Goal: Consume media (video, audio)

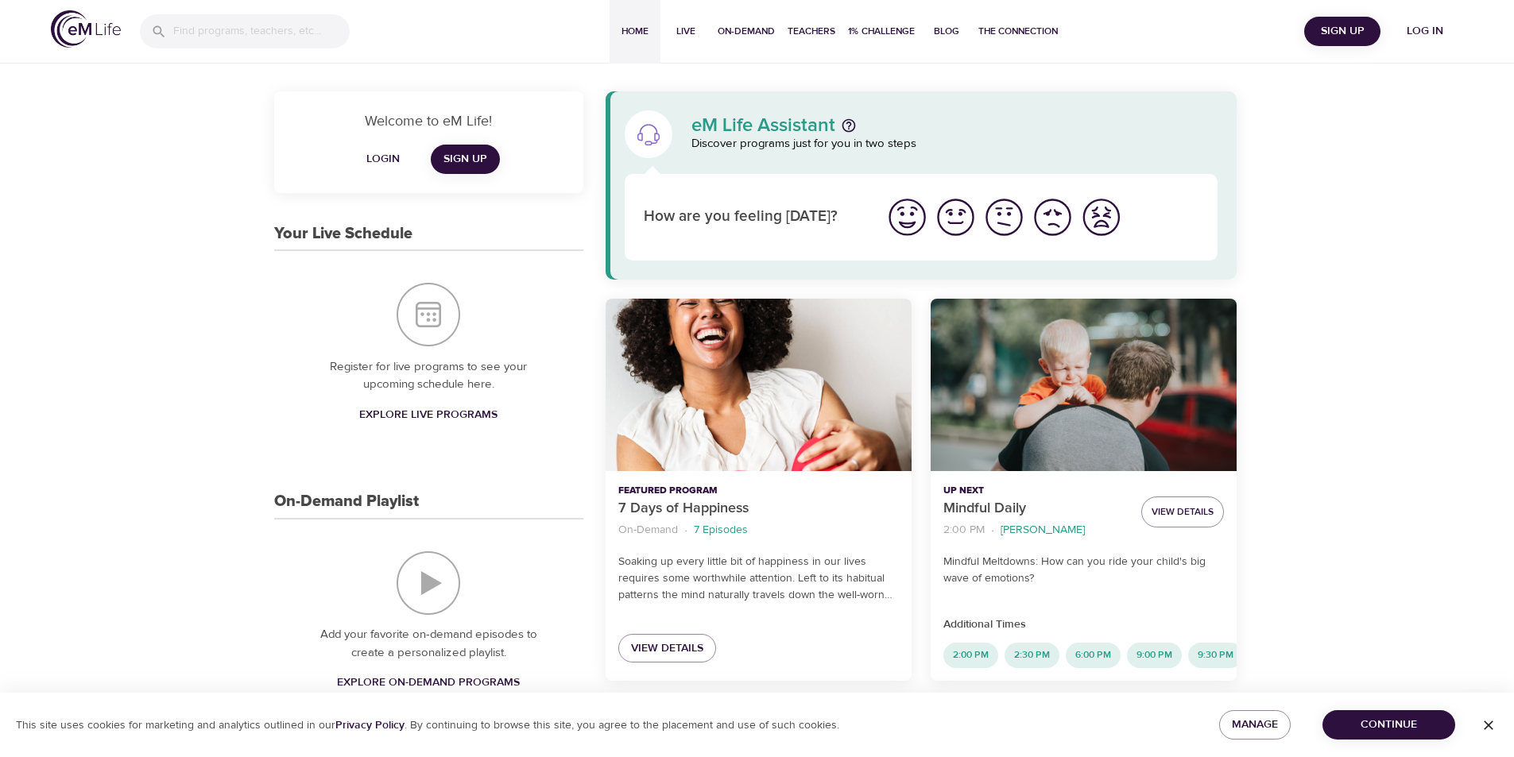
click at [729, 29] on span "On-Demand" at bounding box center [746, 31] width 57 height 17
select select "recent"
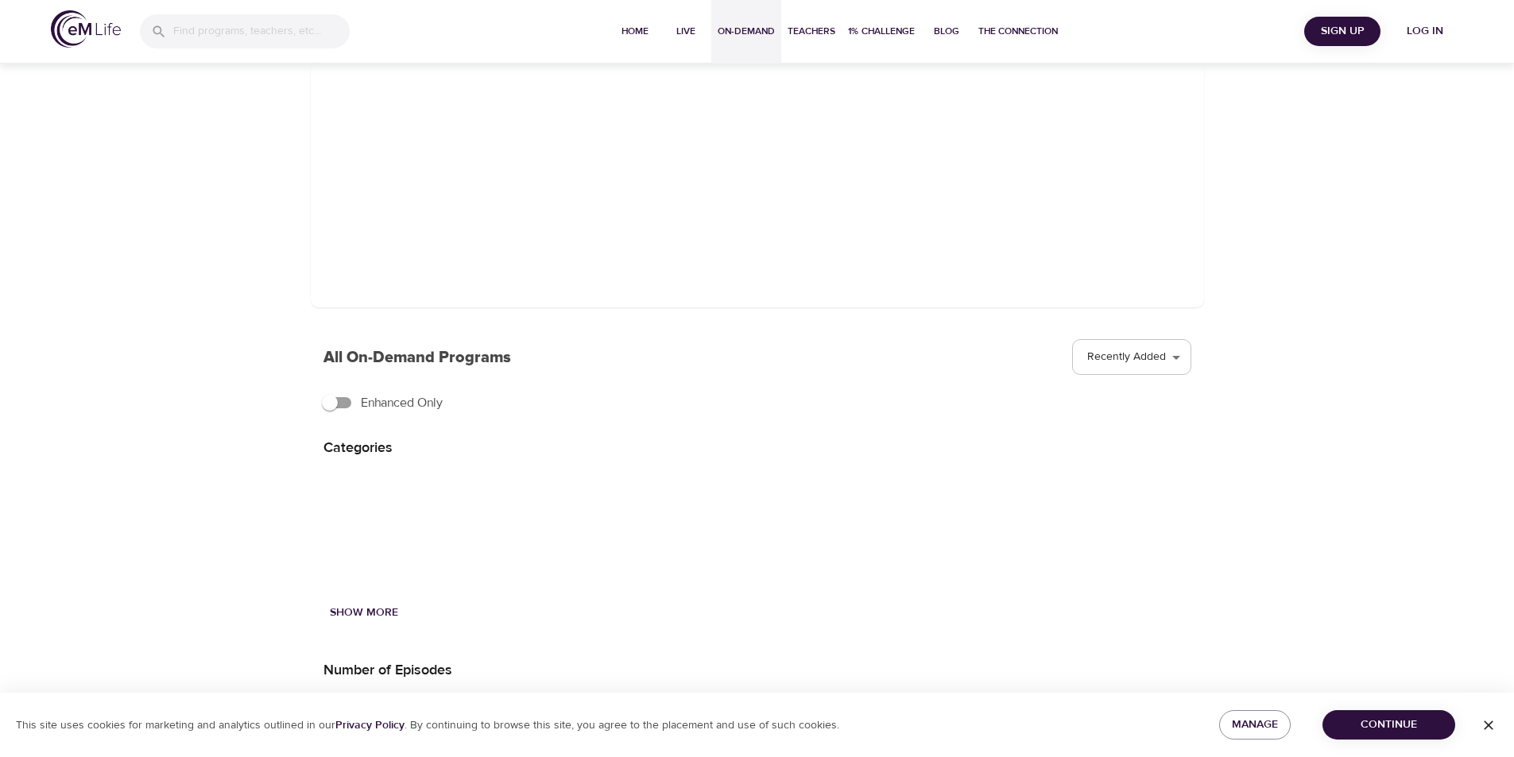
scroll to position [184, 0]
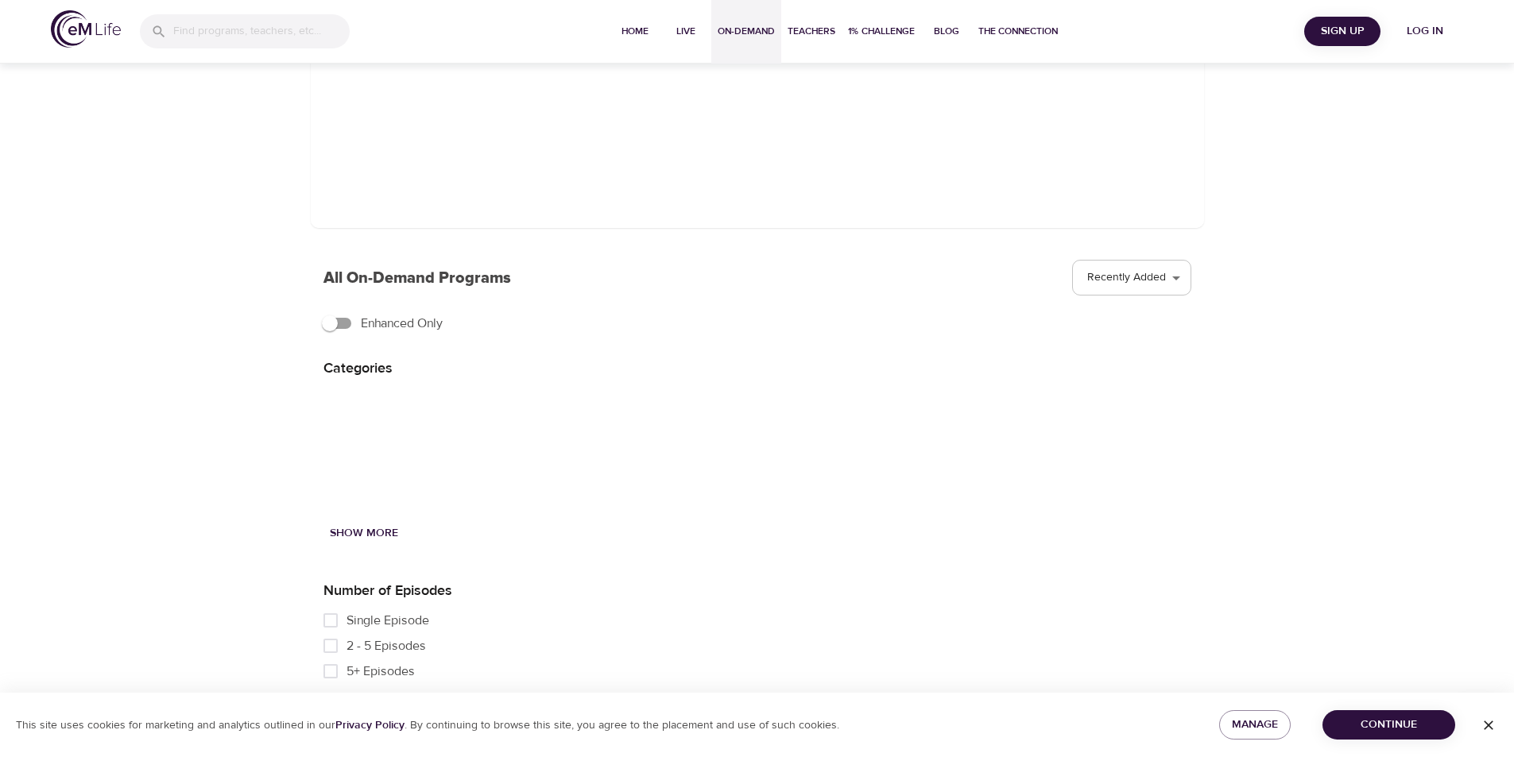
click at [1385, 726] on span "Continue" at bounding box center [1388, 725] width 107 height 20
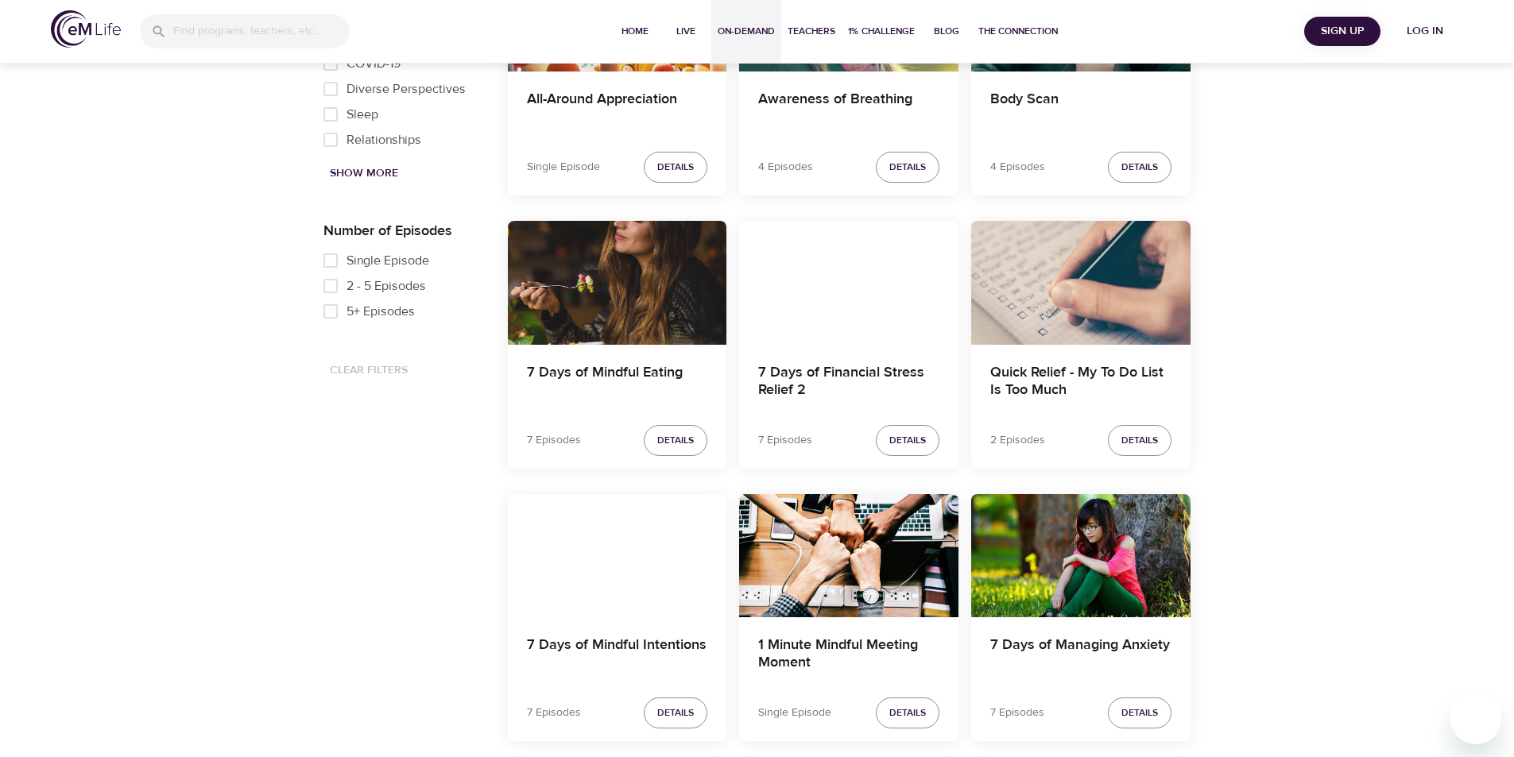
scroll to position [901, 0]
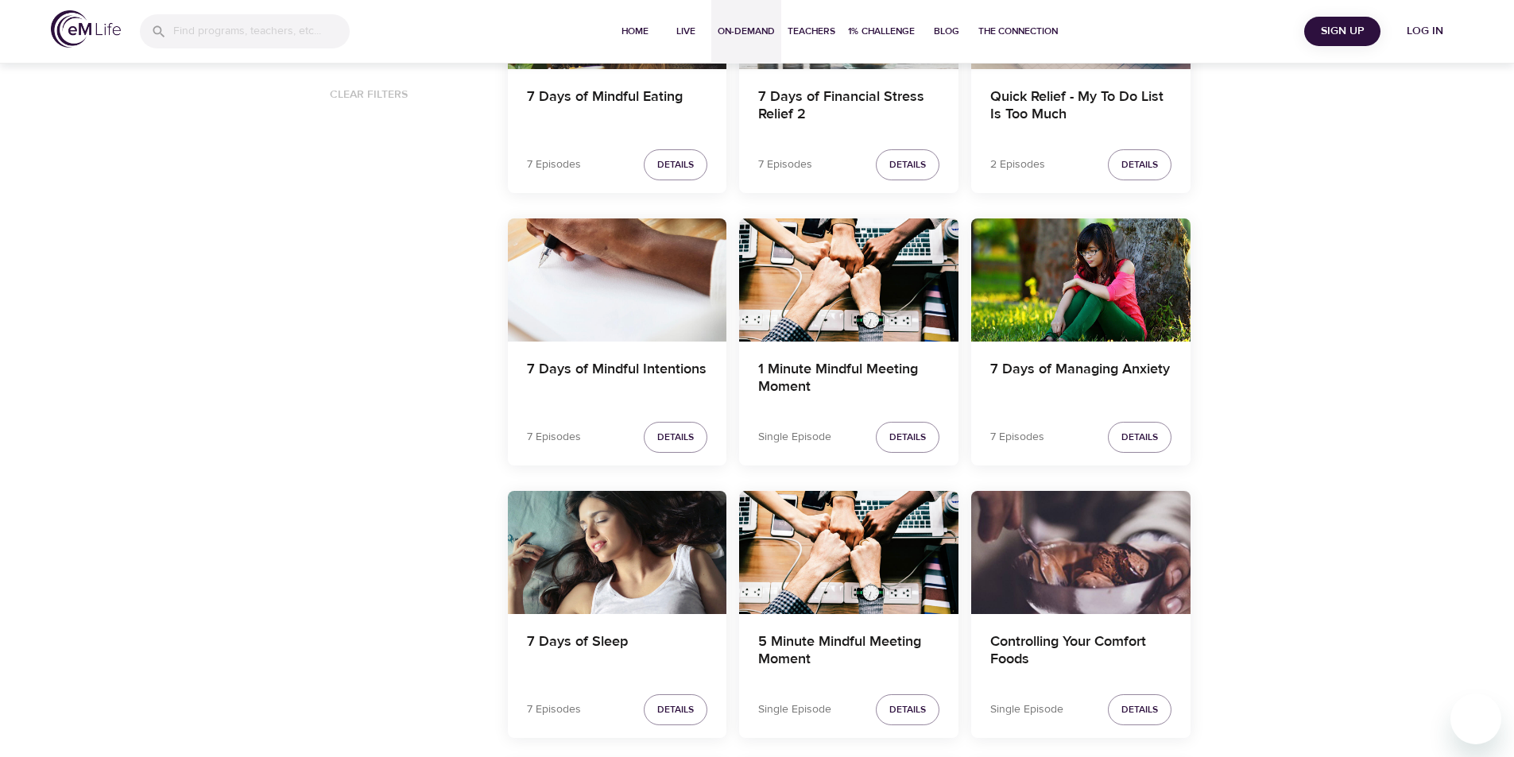
click at [192, 52] on div at bounding box center [244, 31] width 235 height 59
click at [202, 41] on input "search" at bounding box center [261, 32] width 175 height 34
click at [151, 95] on p "Embracing Right Now" at bounding box center [194, 102] width 108 height 23
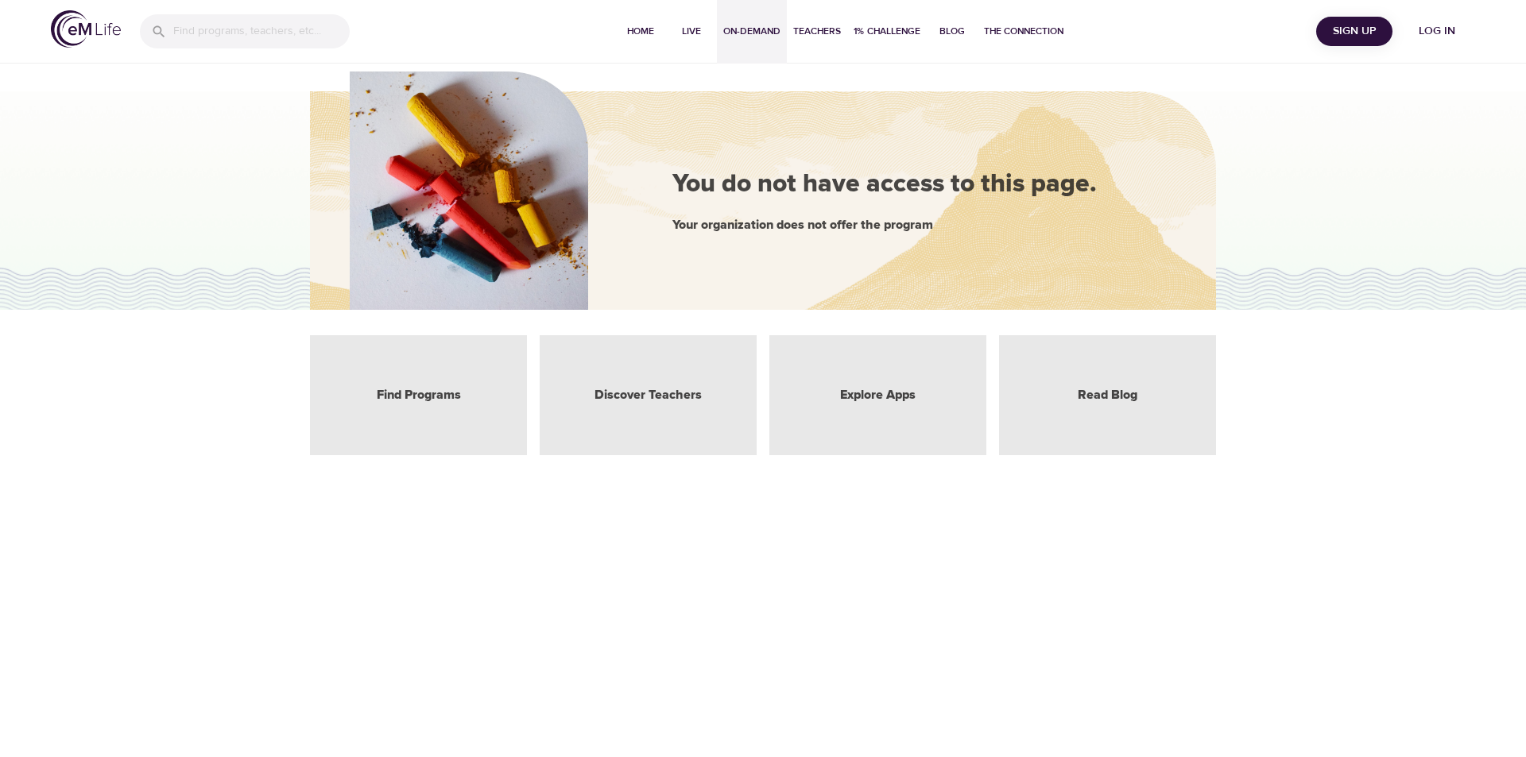
click at [740, 25] on span "On-Demand" at bounding box center [751, 31] width 57 height 17
select select "recent"
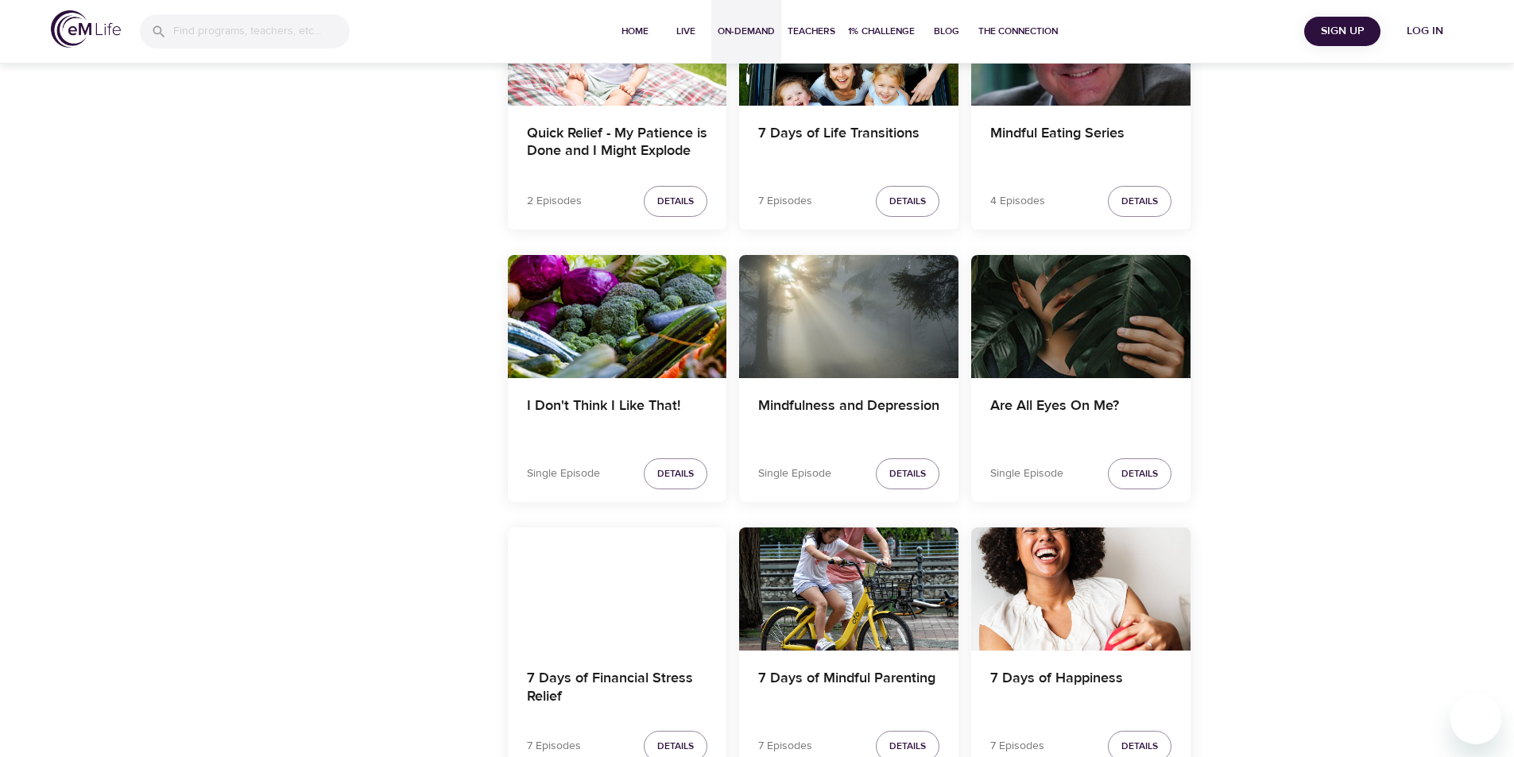
scroll to position [2648, 0]
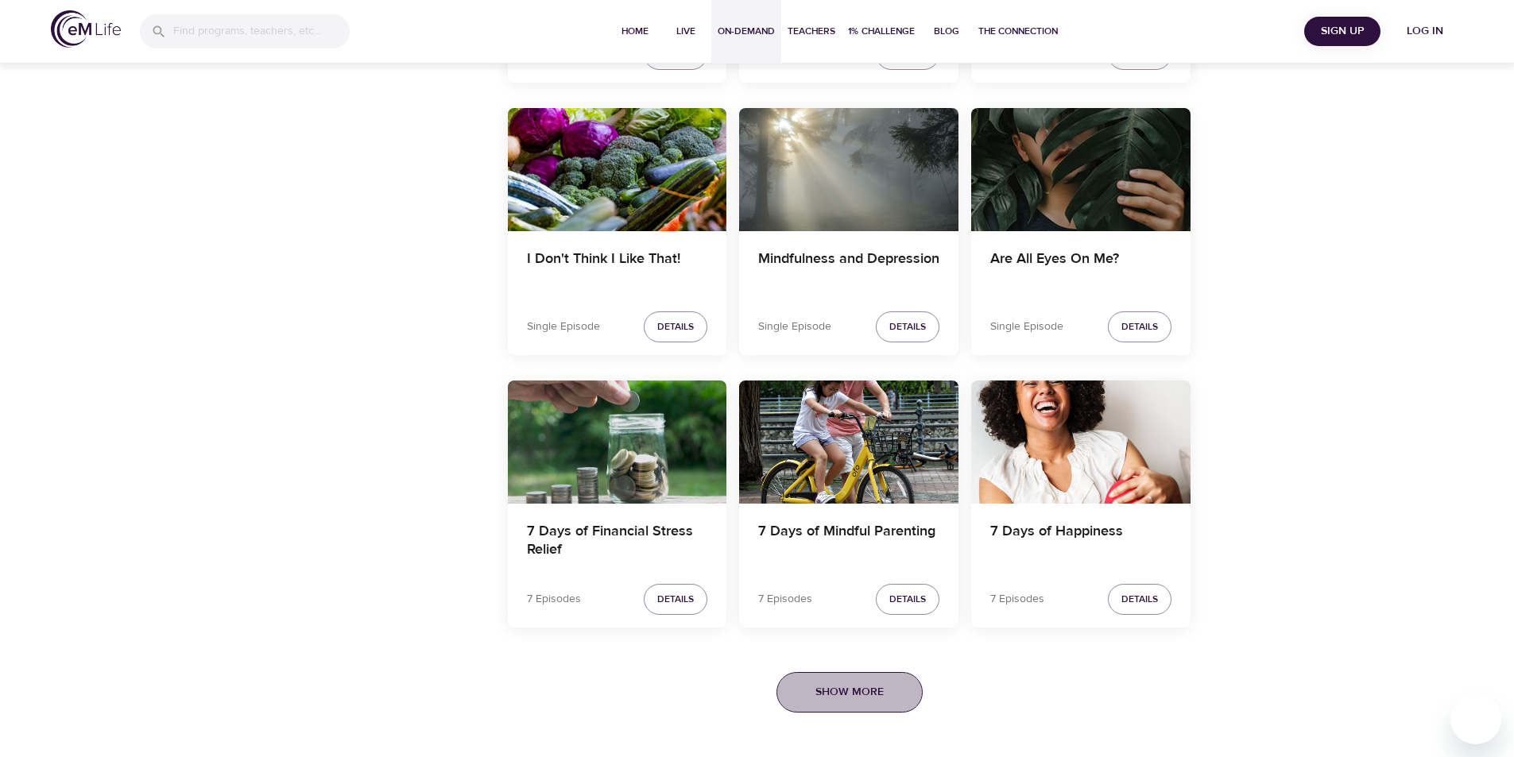
click at [877, 701] on span "Show More" at bounding box center [849, 693] width 68 height 20
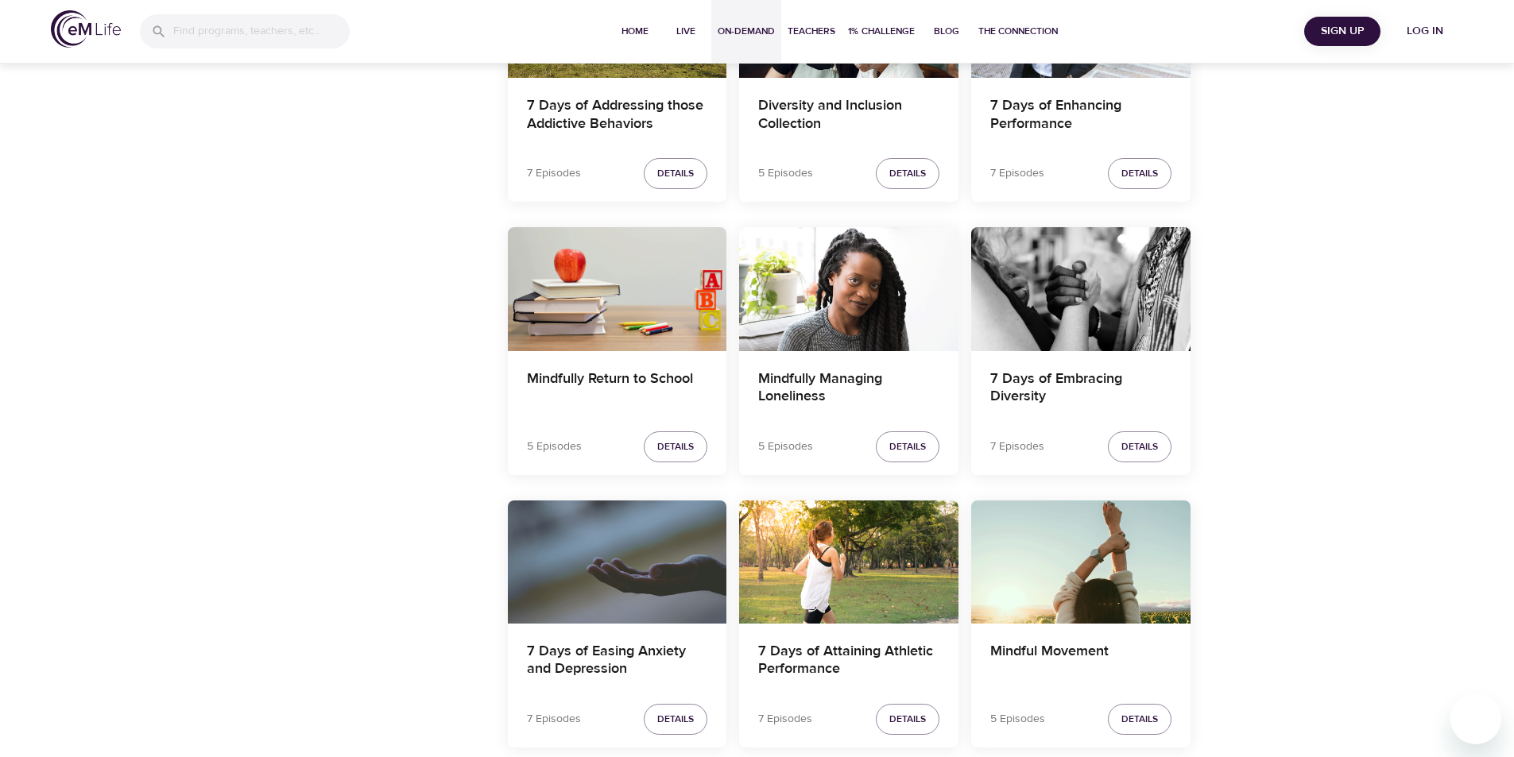
scroll to position [14643, 0]
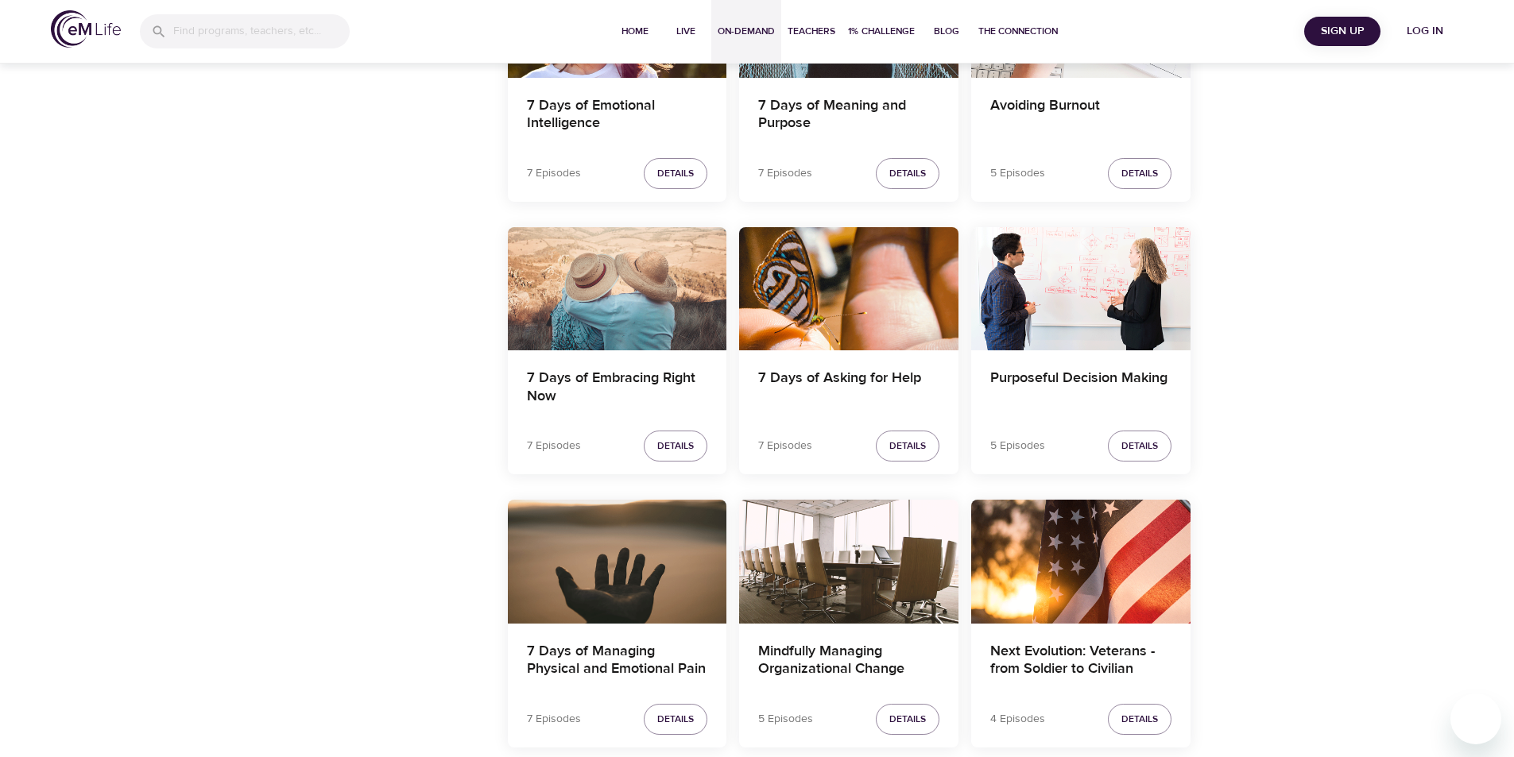
click at [567, 269] on div "7 Days of Embracing Right Now" at bounding box center [617, 288] width 219 height 123
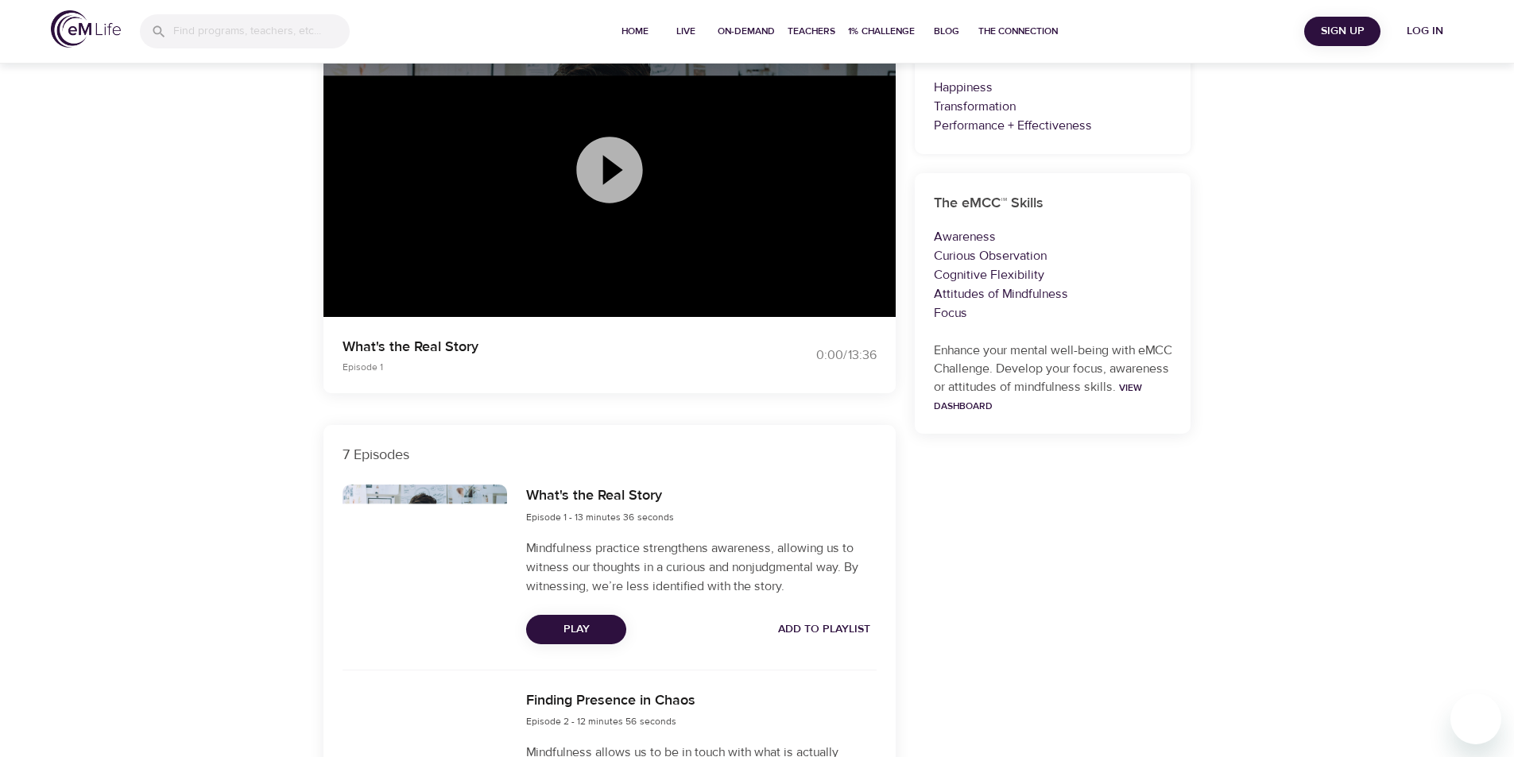
scroll to position [238, 0]
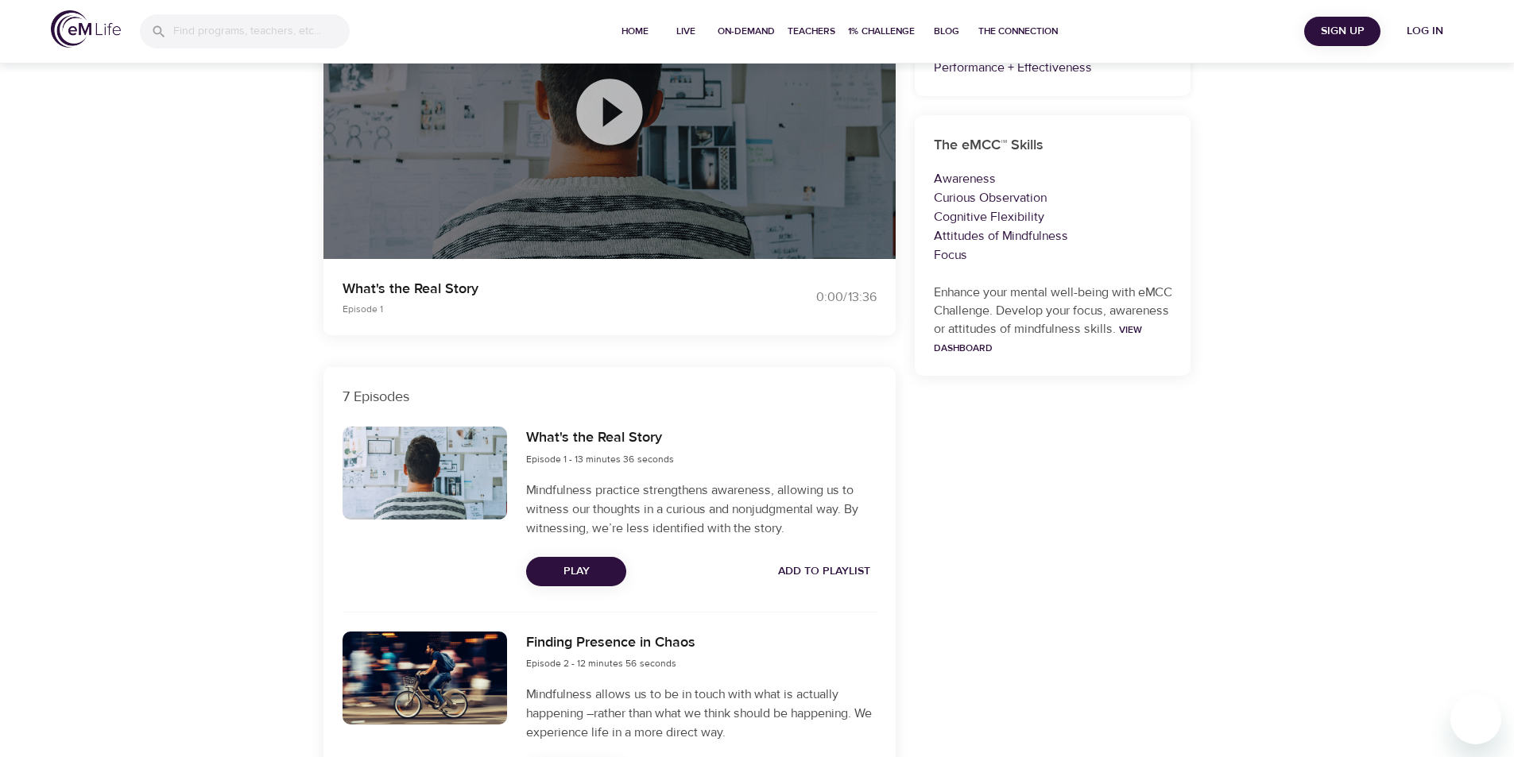
click at [559, 569] on span "Play" at bounding box center [576, 572] width 75 height 20
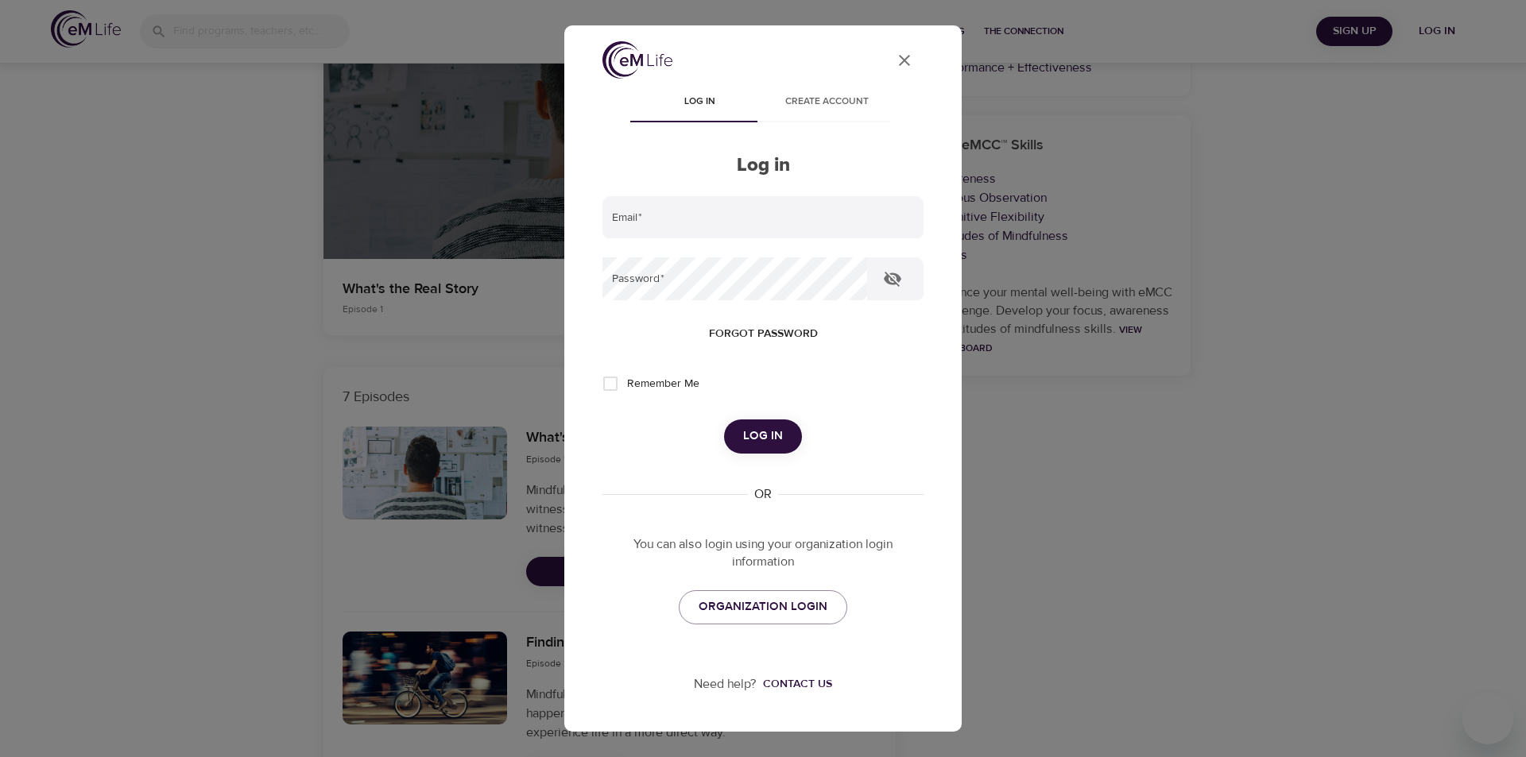
type input "carminacc@hotmail.com"
click at [726, 428] on button "Log in" at bounding box center [763, 436] width 78 height 33
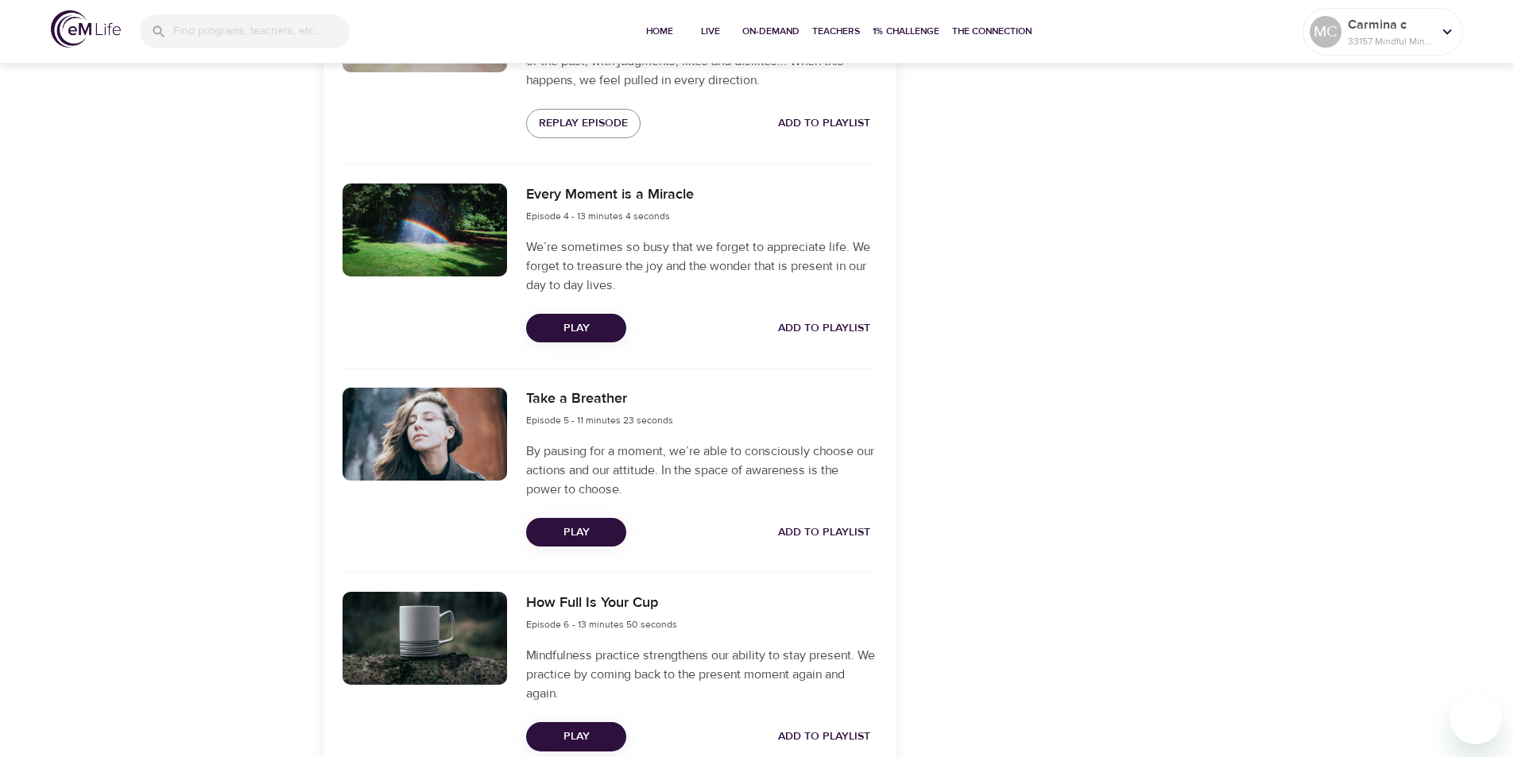
scroll to position [1055, 0]
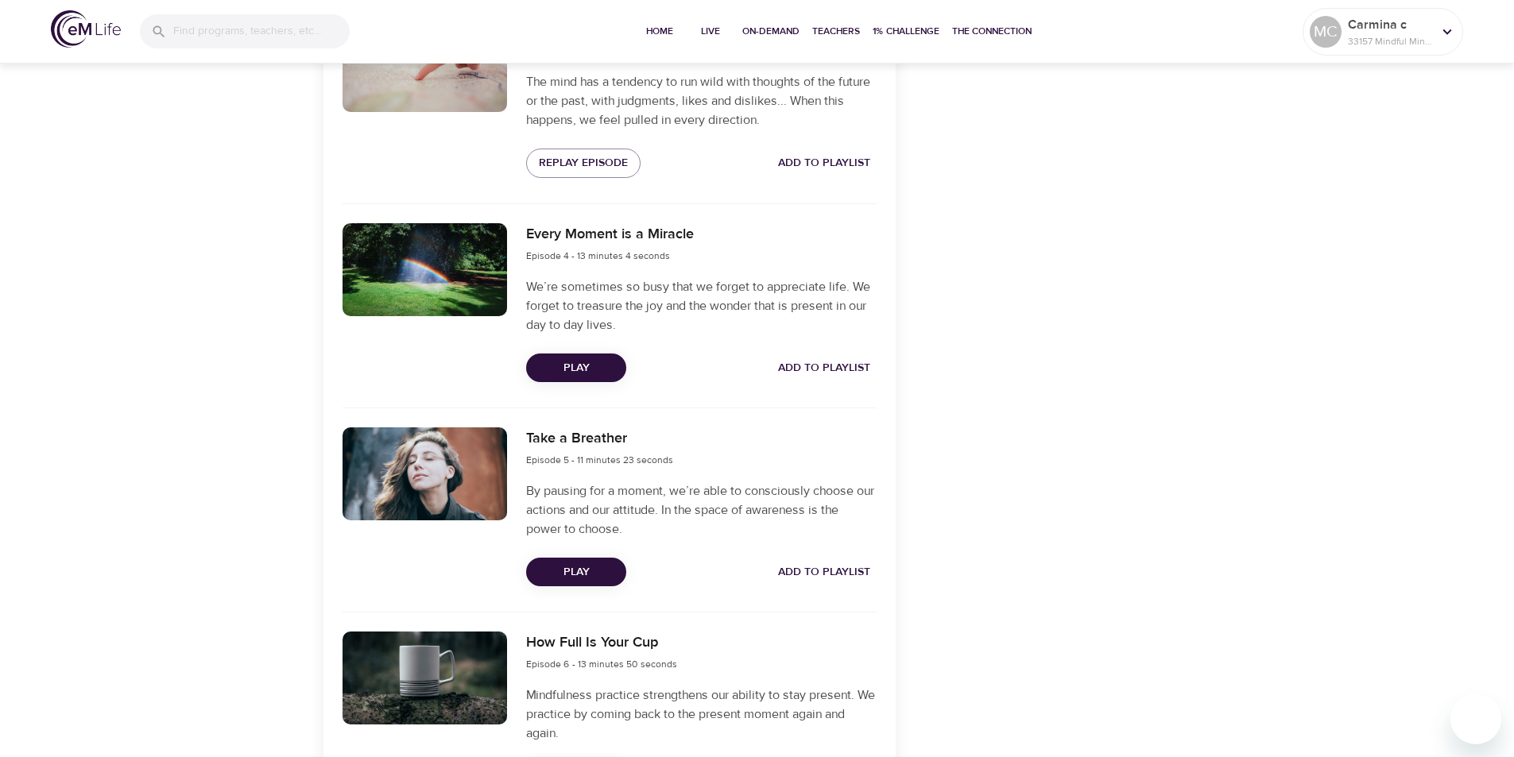
click at [559, 563] on span "Play" at bounding box center [576, 573] width 75 height 20
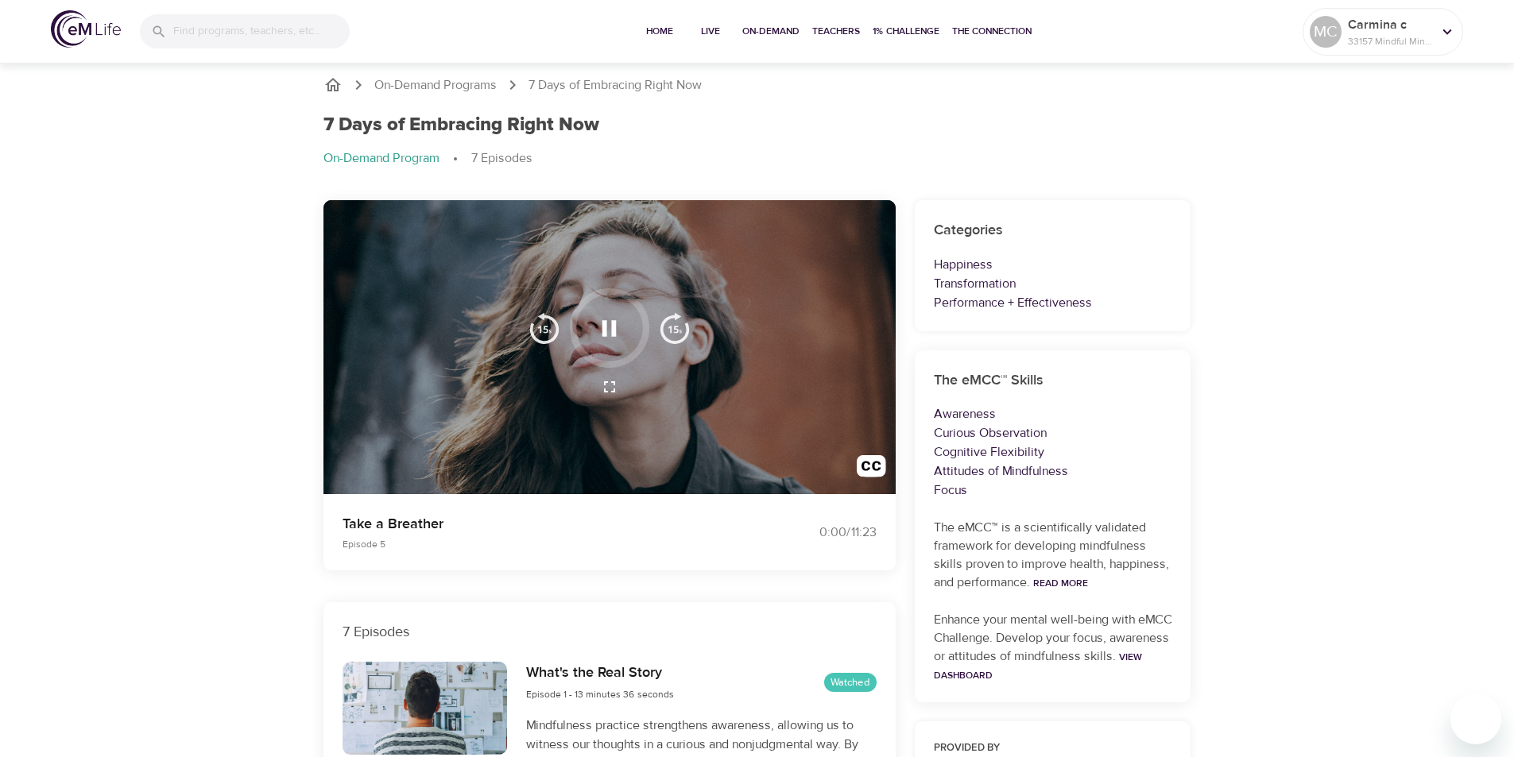
scroll to position [0, 0]
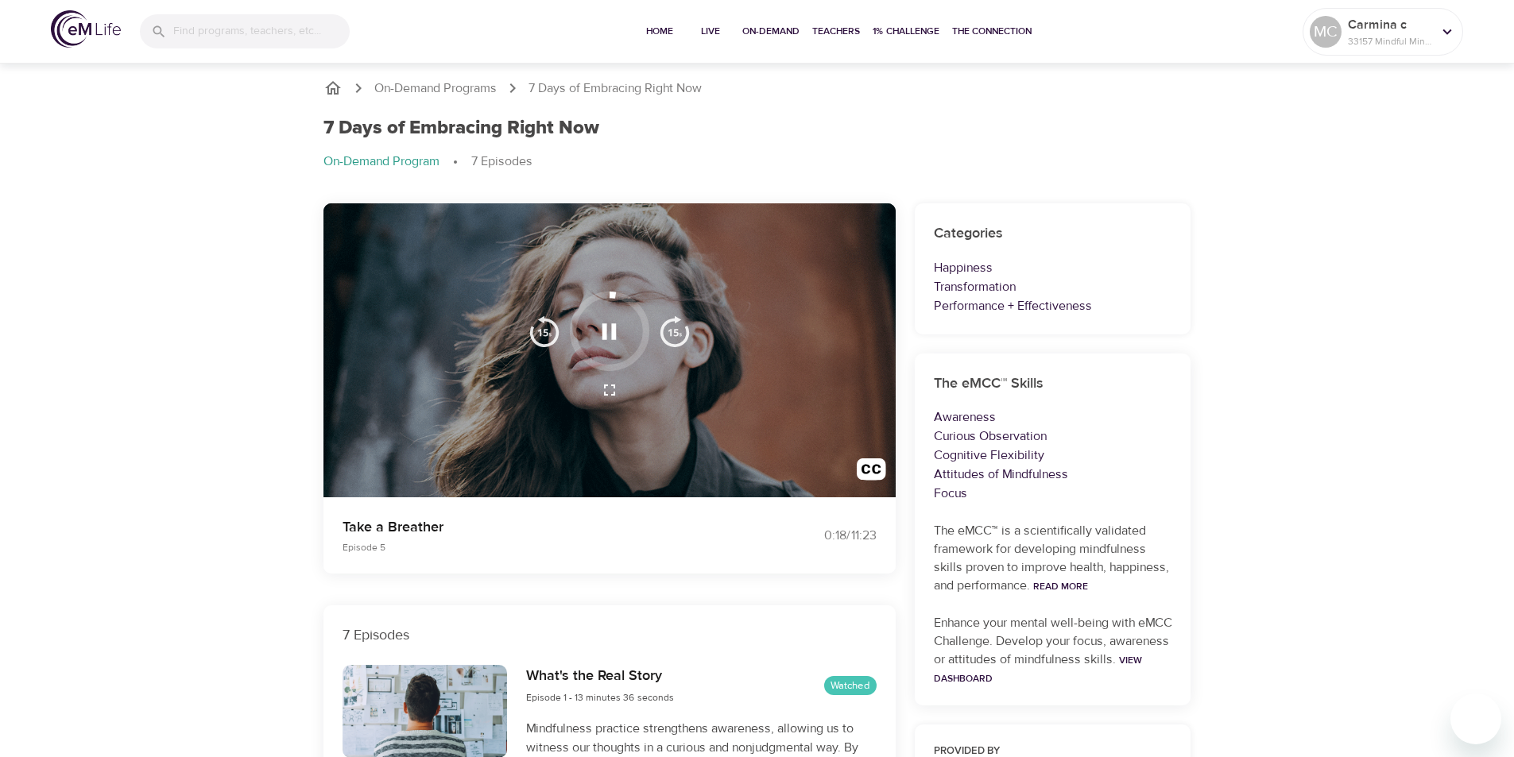
click at [538, 330] on img "button" at bounding box center [544, 331] width 32 height 32
click at [619, 393] on button "button" at bounding box center [609, 390] width 38 height 38
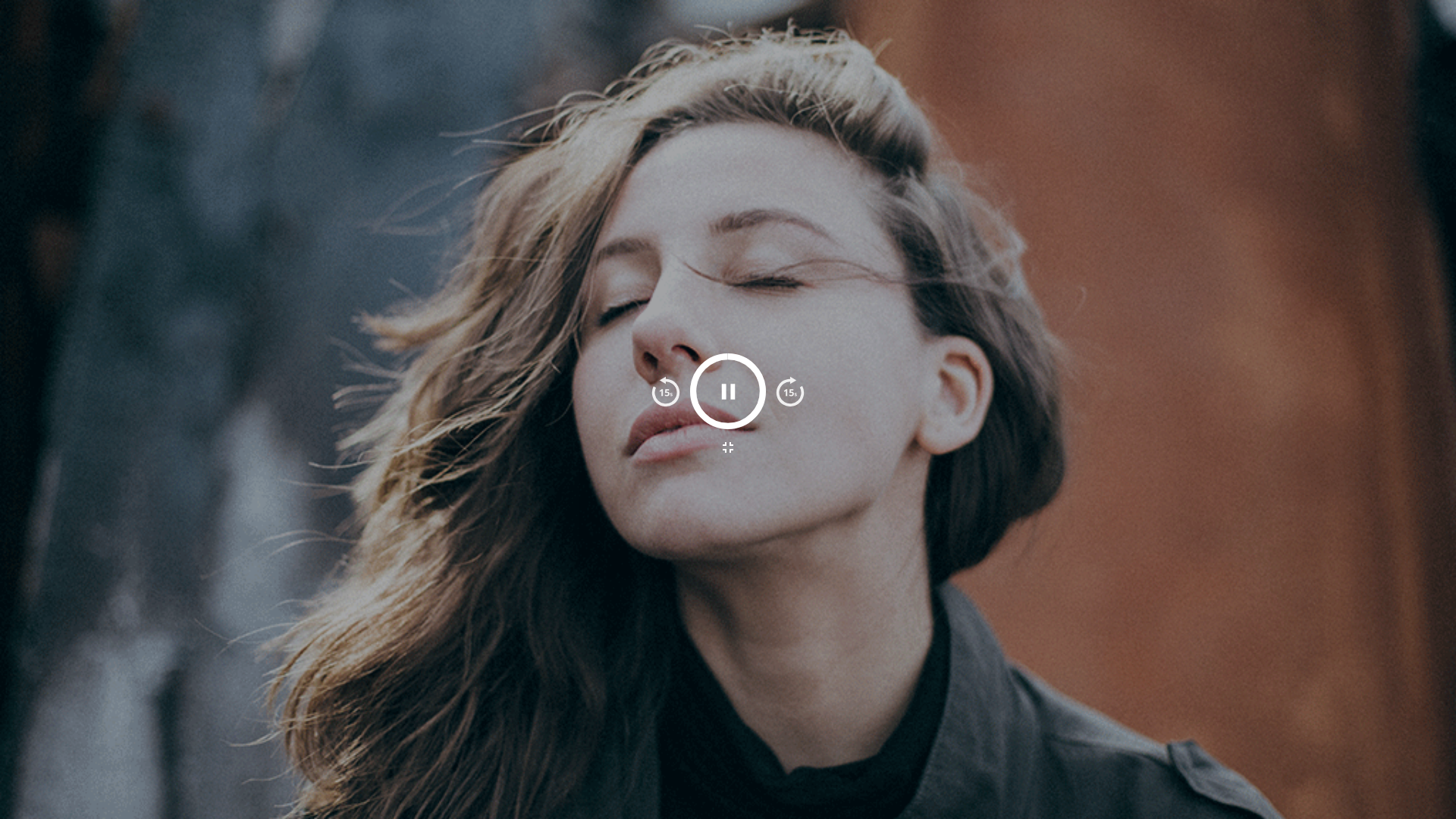
click at [722, 388] on icon "button" at bounding box center [728, 391] width 13 height 15
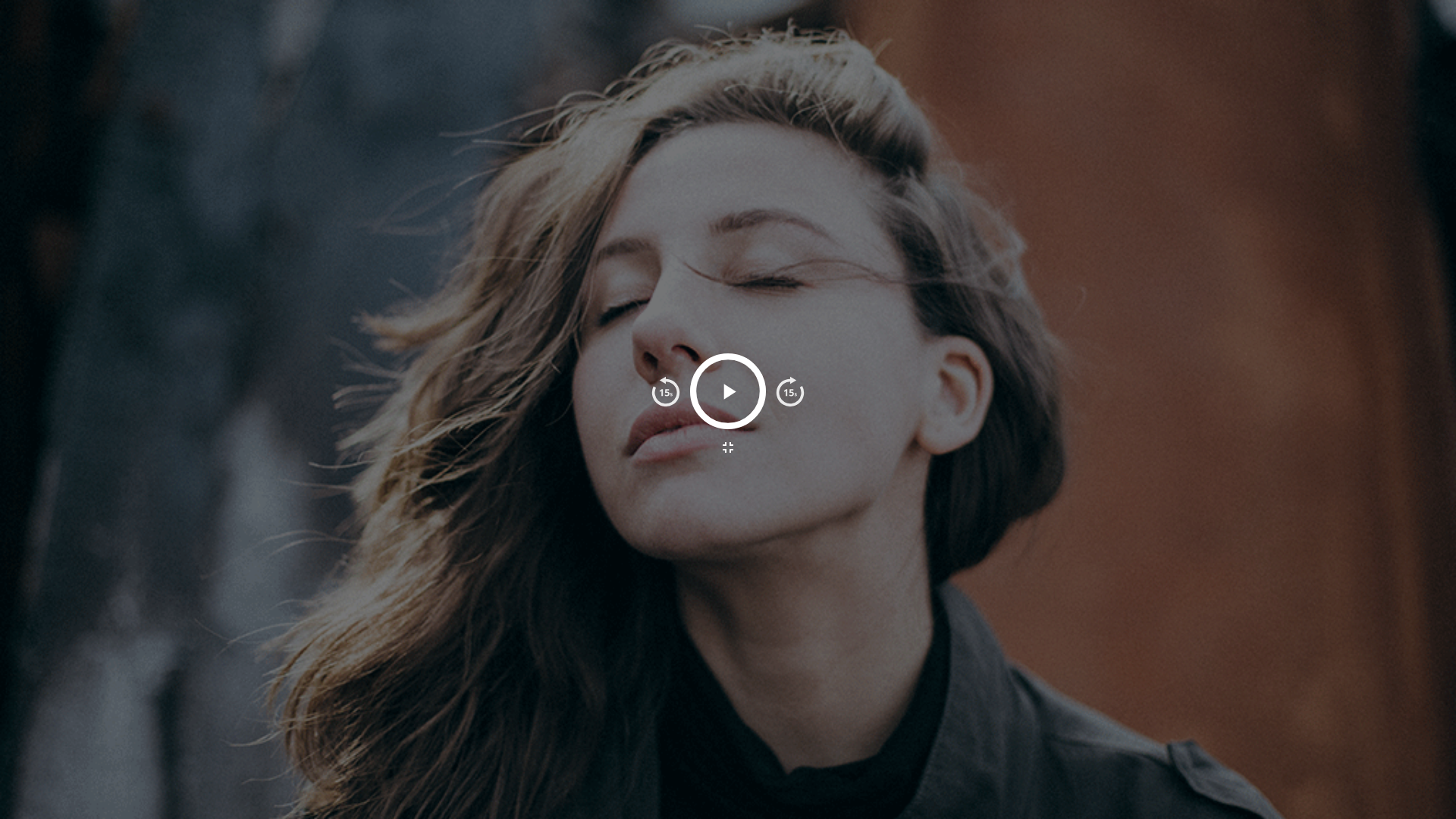
click at [724, 452] on icon "button" at bounding box center [727, 447] width 18 height 18
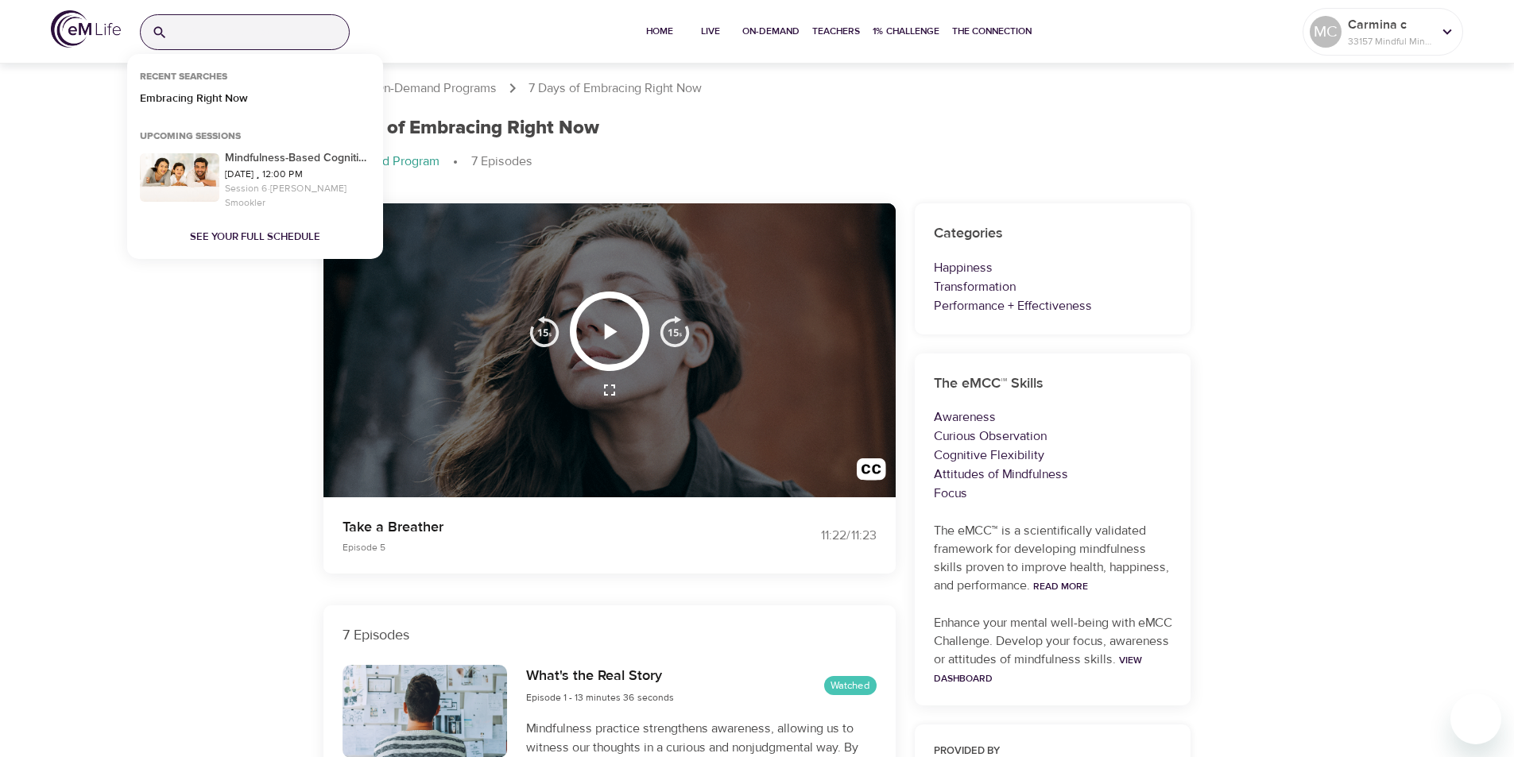
click at [311, 44] on input "search" at bounding box center [261, 32] width 175 height 34
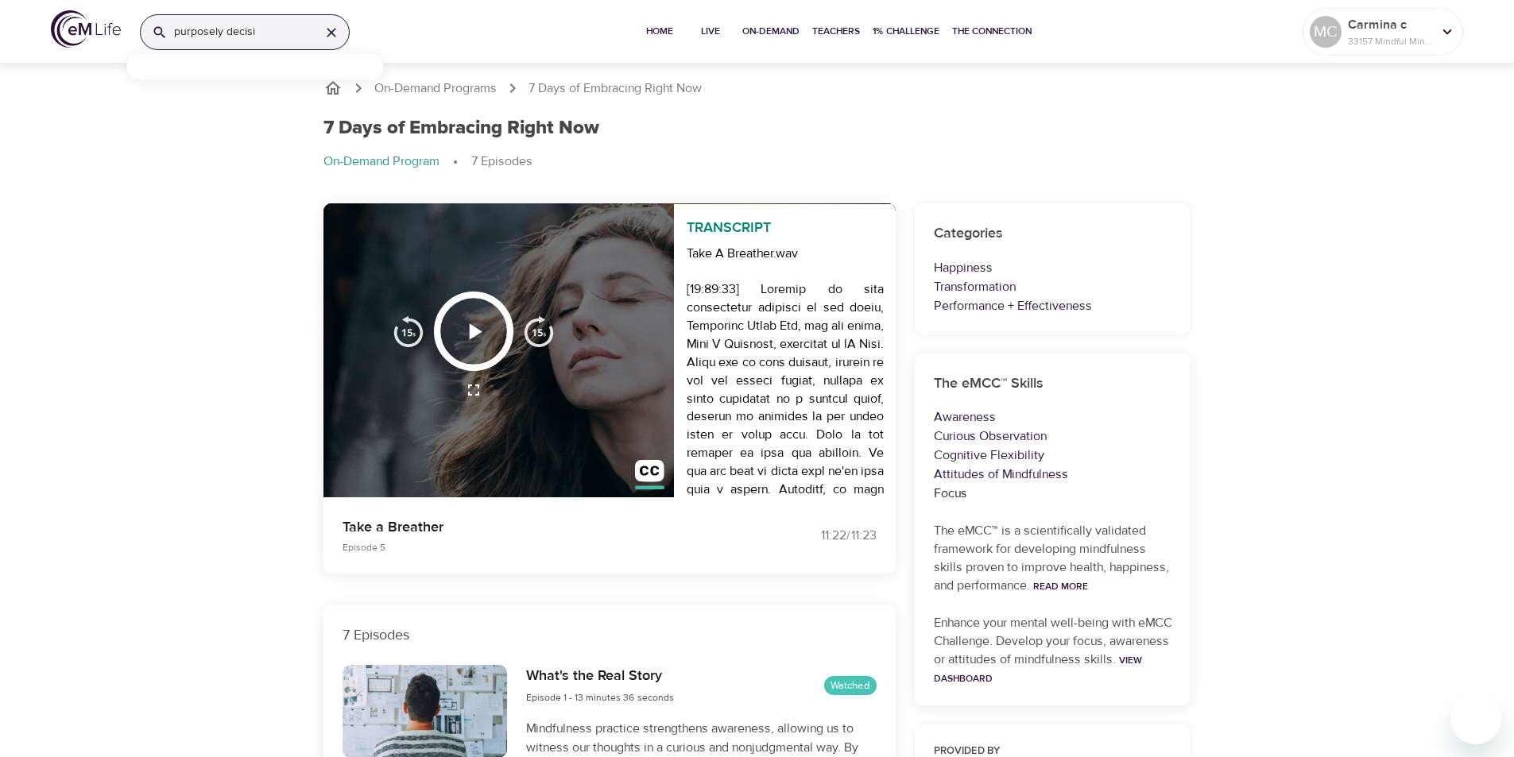
type input "purposely decisi"
